Goal: Task Accomplishment & Management: Manage account settings

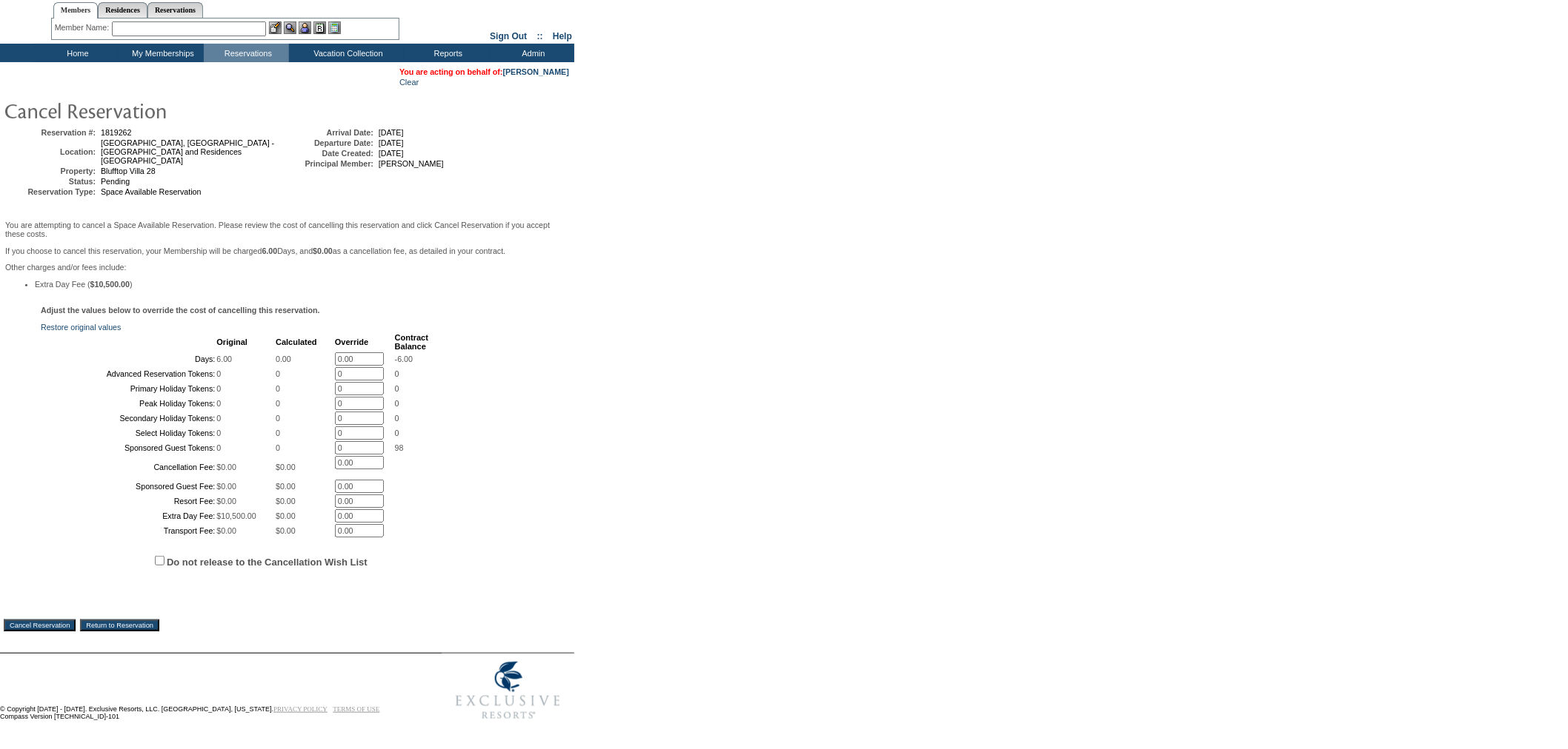
scroll to position [147, 0]
click at [161, 558] on input "Do not release to the Cancellation Wish List" at bounding box center [160, 561] width 10 height 10
checkbox input "true"
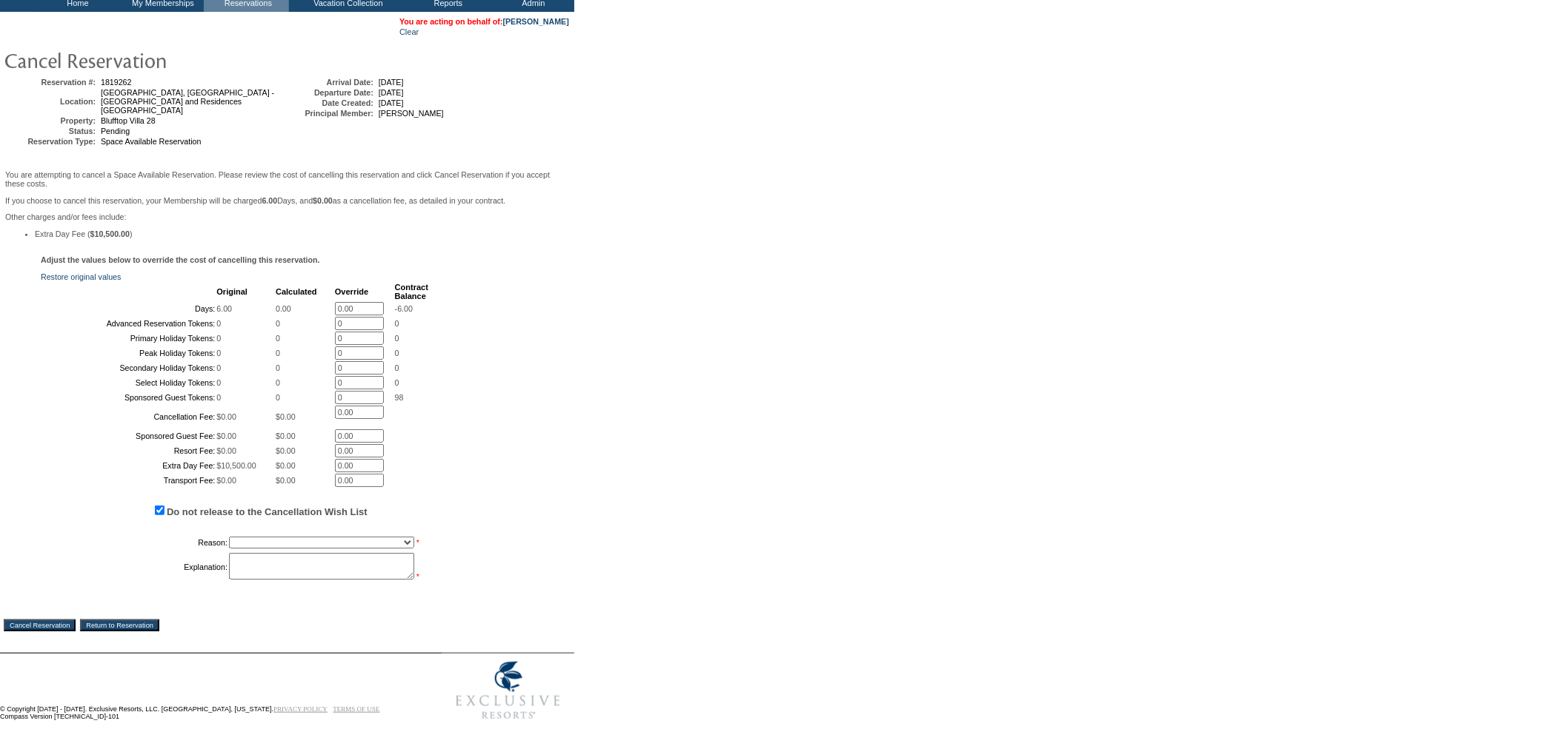
click at [248, 549] on select "Creating Continuous Stay Days Booked After Cancellation Experiential / Hotel / …" at bounding box center [322, 542] width 185 height 12
select select "1030"
click at [229, 549] on select "Creating Continuous Stay Days Booked After Cancellation Experiential / Hotel / …" at bounding box center [322, 542] width 185 height 12
click at [308, 580] on textarea at bounding box center [322, 567] width 185 height 27
type textarea "Cancelling out of pending & creating cont. stay"
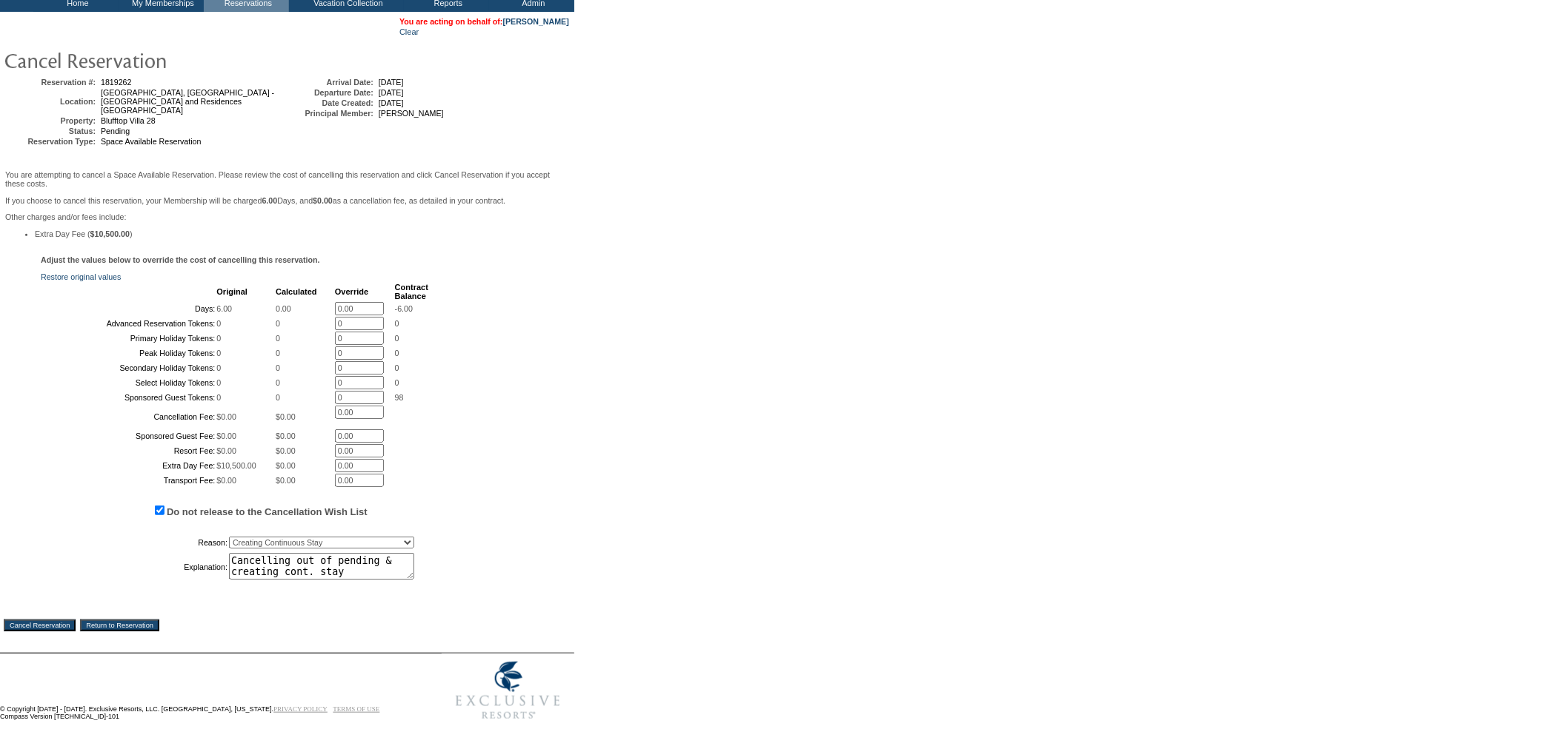
drag, startPoint x: 359, startPoint y: 262, endPoint x: 250, endPoint y: 257, distance: 109.1
click at [250, 302] on tr "Days: 6.00 0.00 0.00 * -6.00" at bounding box center [235, 309] width 386 height 13
type input "0"
click at [723, 342] on form "Follow Us ::" at bounding box center [781, 319] width 1562 height 816
click at [349, 580] on textarea "Cancelling out of pending & creating cont. stay" at bounding box center [322, 567] width 185 height 27
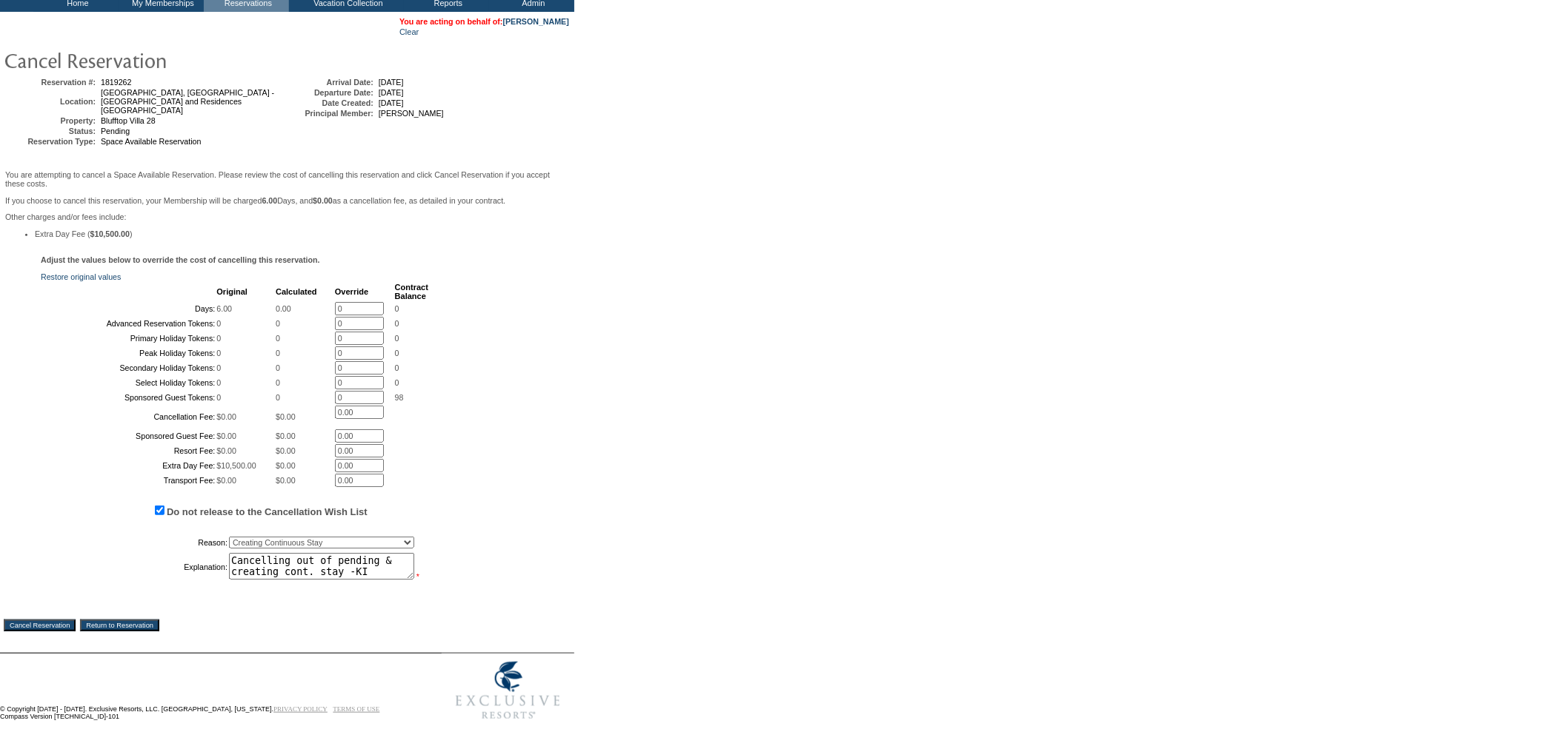
type textarea "Cancelling out of pending & creating cont. stay -KI"
click at [49, 632] on input "Cancel Reservation" at bounding box center [39, 626] width 72 height 12
